Goal: Task Accomplishment & Management: Use online tool/utility

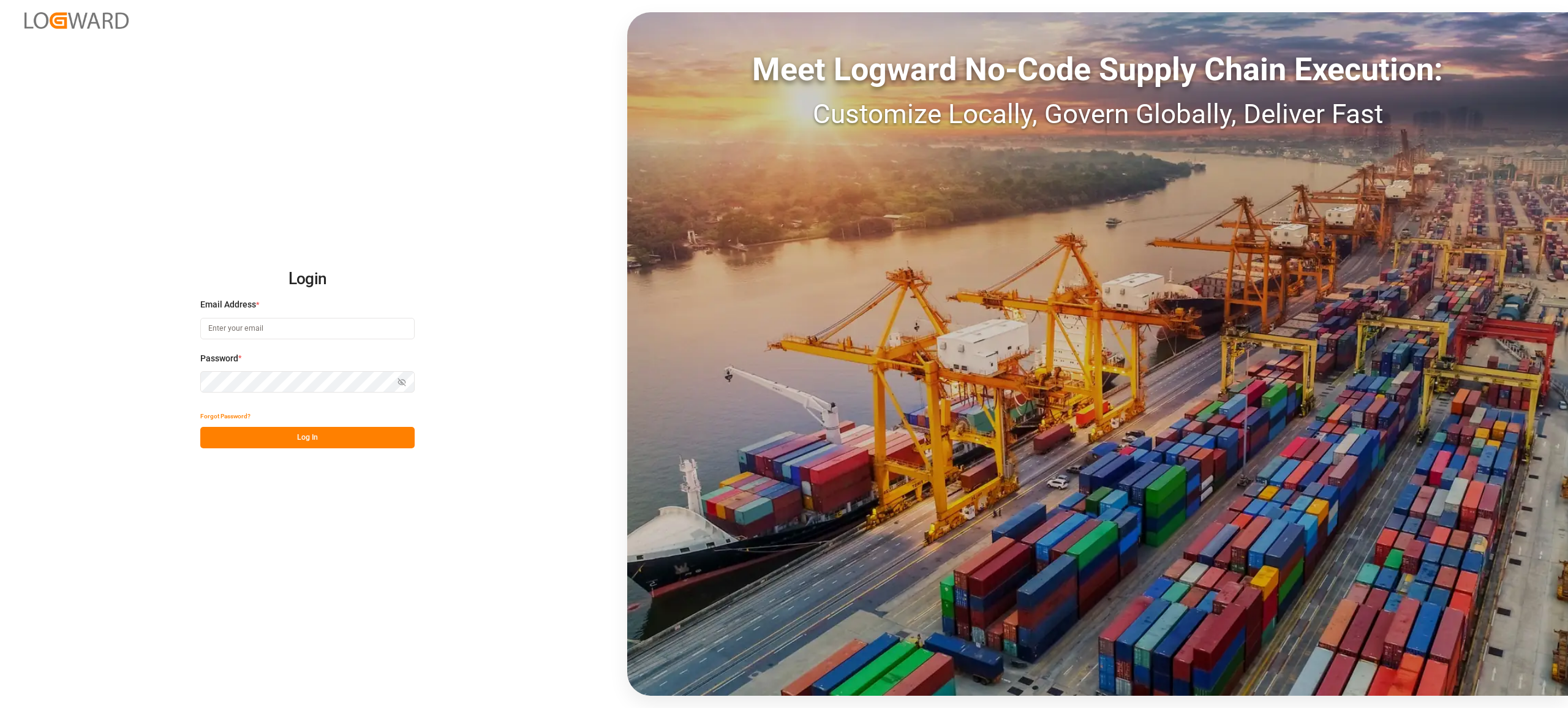
type input "[EMAIL_ADDRESS][PERSON_NAME][DOMAIN_NAME]"
click at [315, 432] on button "Log In" at bounding box center [307, 438] width 214 height 22
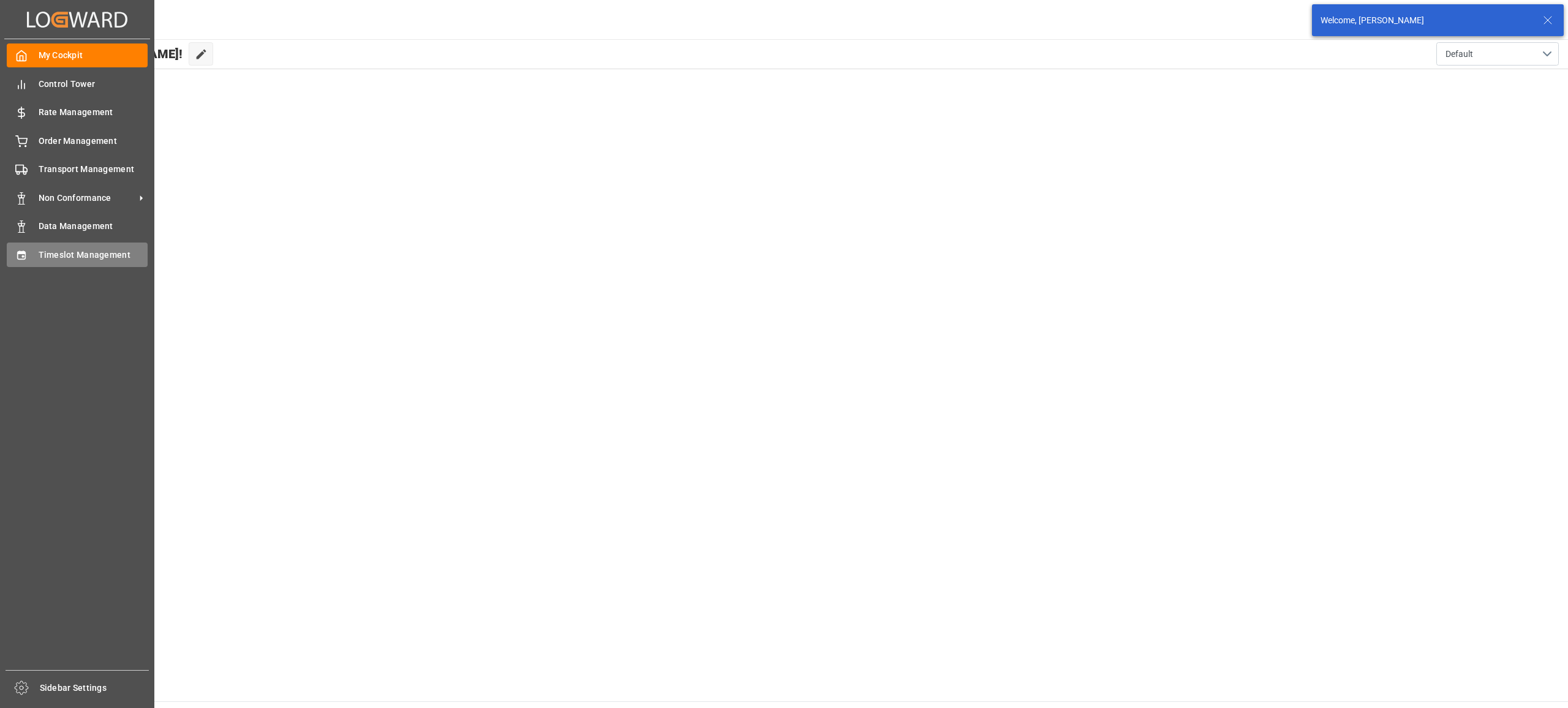
click at [35, 253] on div "Timeslot Management Timeslot Management" at bounding box center [77, 254] width 141 height 24
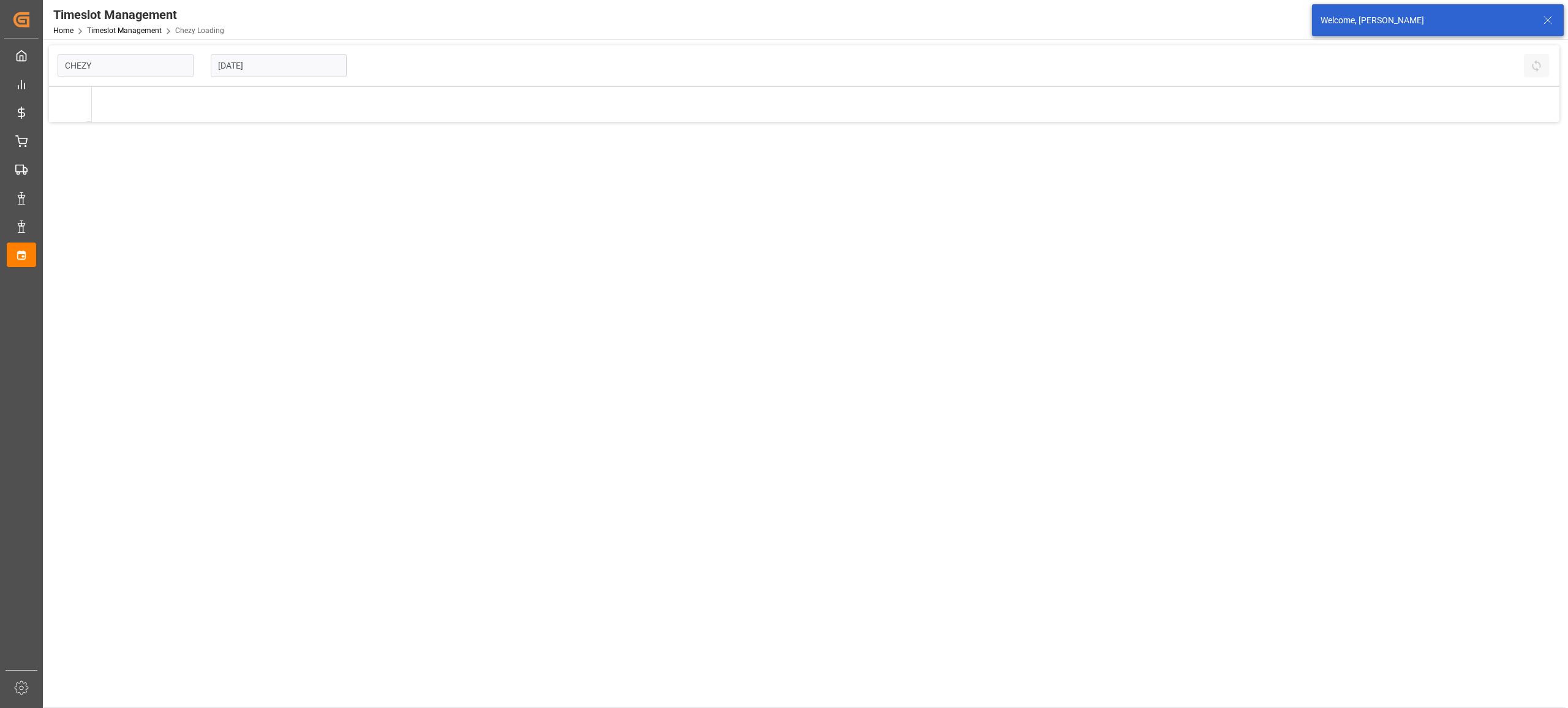
type input "Chezy Loading"
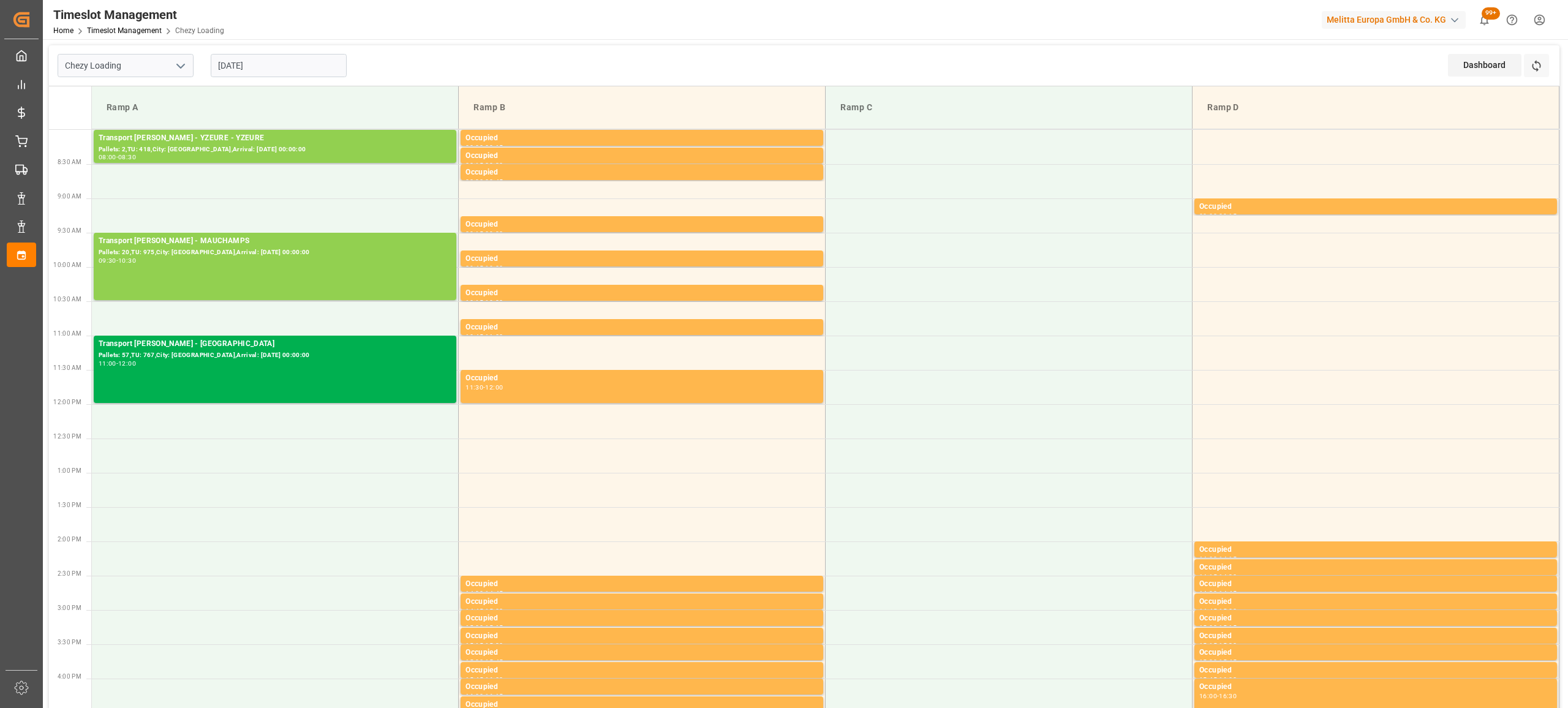
click at [244, 66] on input "[DATE]" at bounding box center [278, 66] width 136 height 24
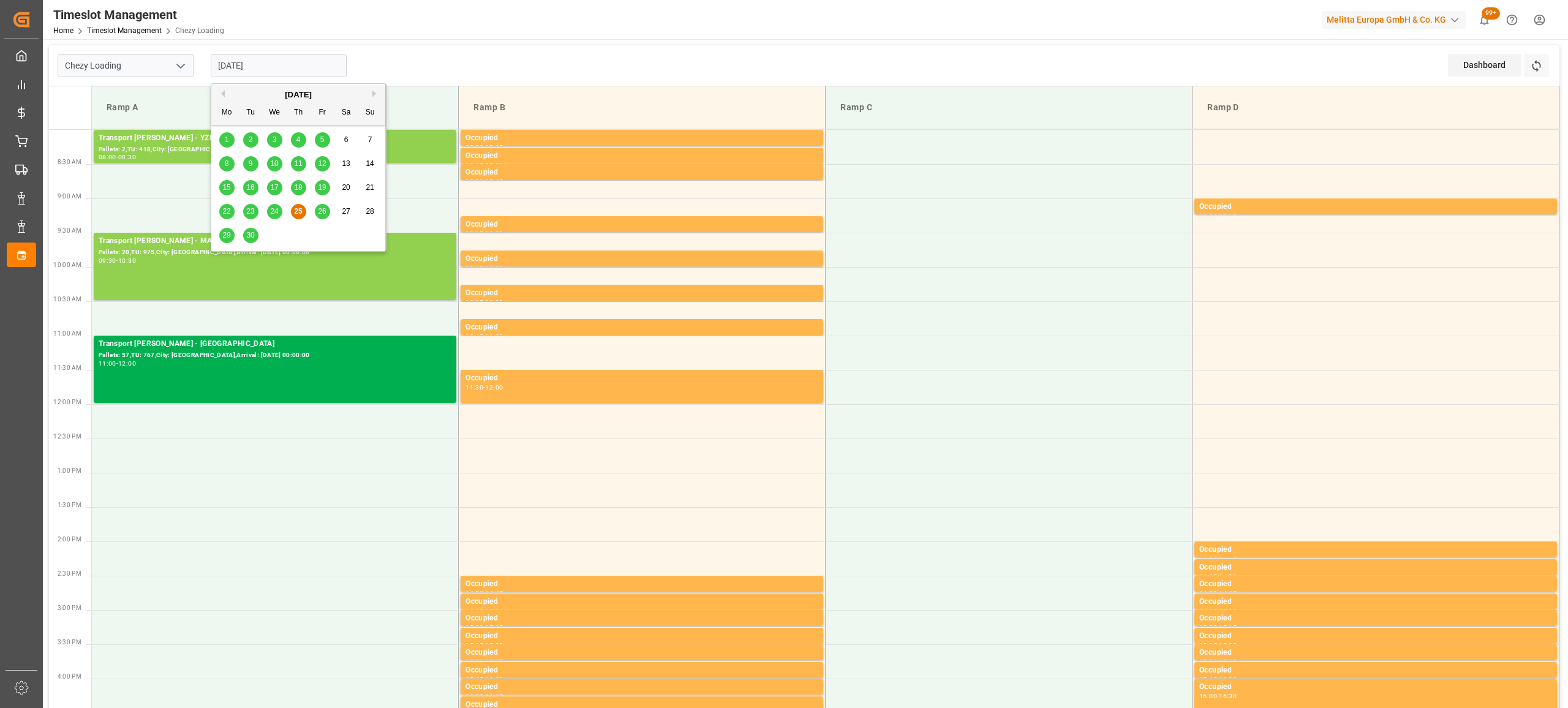
click at [329, 212] on div "26" at bounding box center [323, 212] width 15 height 15
type input "[DATE]"
